Goal: Task Accomplishment & Management: Manage account settings

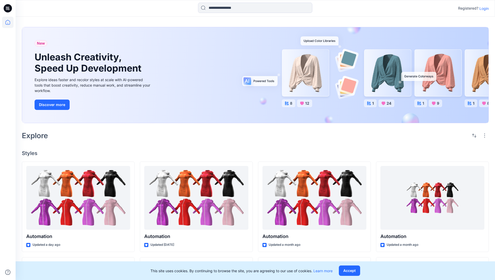
click at [482, 8] on p "Login" at bounding box center [483, 8] width 9 height 5
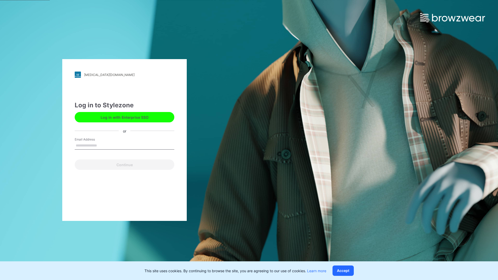
click at [103, 145] on input "Email Address" at bounding box center [125, 146] width 100 height 8
type input "**********"
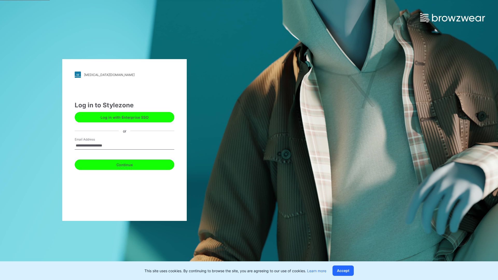
click at [130, 164] on button "Continue" at bounding box center [125, 165] width 100 height 10
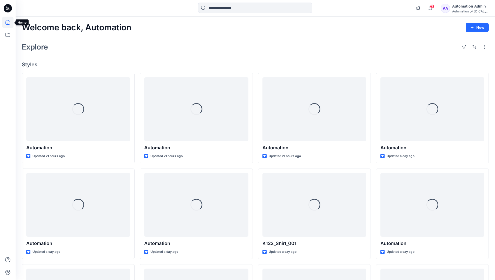
click at [10, 22] on icon at bounding box center [7, 22] width 5 height 5
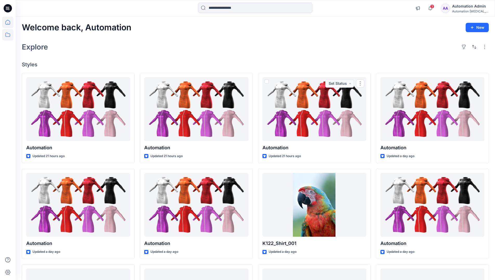
click at [9, 36] on icon at bounding box center [7, 34] width 11 height 11
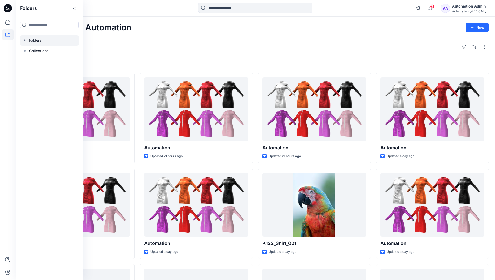
click at [34, 40] on div at bounding box center [49, 40] width 59 height 10
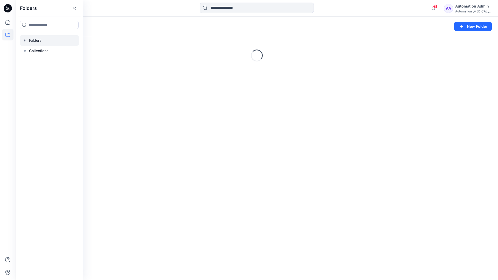
click at [277, 181] on div "Folders New Folder Loading..." at bounding box center [257, 149] width 483 height 264
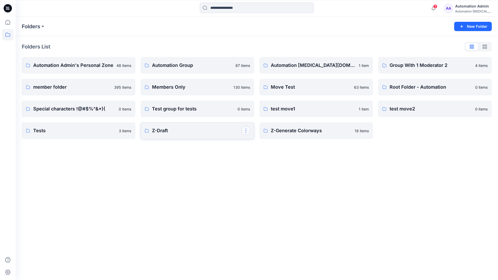
click at [247, 132] on button "button" at bounding box center [246, 131] width 8 height 8
click at [255, 143] on p "Edit" at bounding box center [255, 142] width 6 height 5
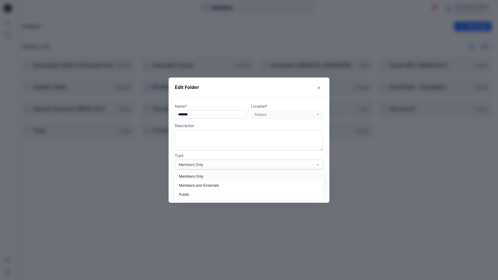
click at [241, 166] on div "Members Only" at bounding box center [246, 164] width 134 height 5
click at [226, 179] on div "Members Only" at bounding box center [249, 176] width 146 height 9
click at [311, 192] on button "Save" at bounding box center [311, 192] width 25 height 8
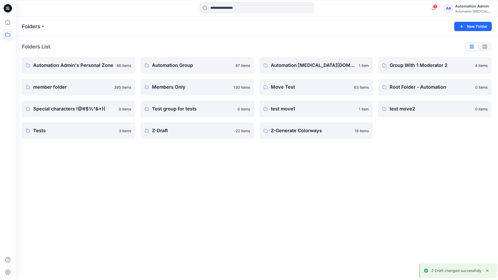
click at [467, 8] on div "Automation Admin" at bounding box center [474, 6] width 36 height 6
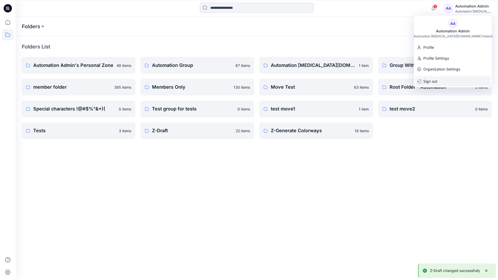
click at [437, 80] on p "Sign out" at bounding box center [431, 82] width 14 height 10
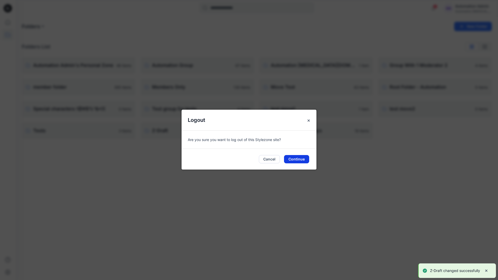
click at [299, 158] on button "Continue" at bounding box center [296, 159] width 25 height 8
